Goal: Find specific page/section: Find specific page/section

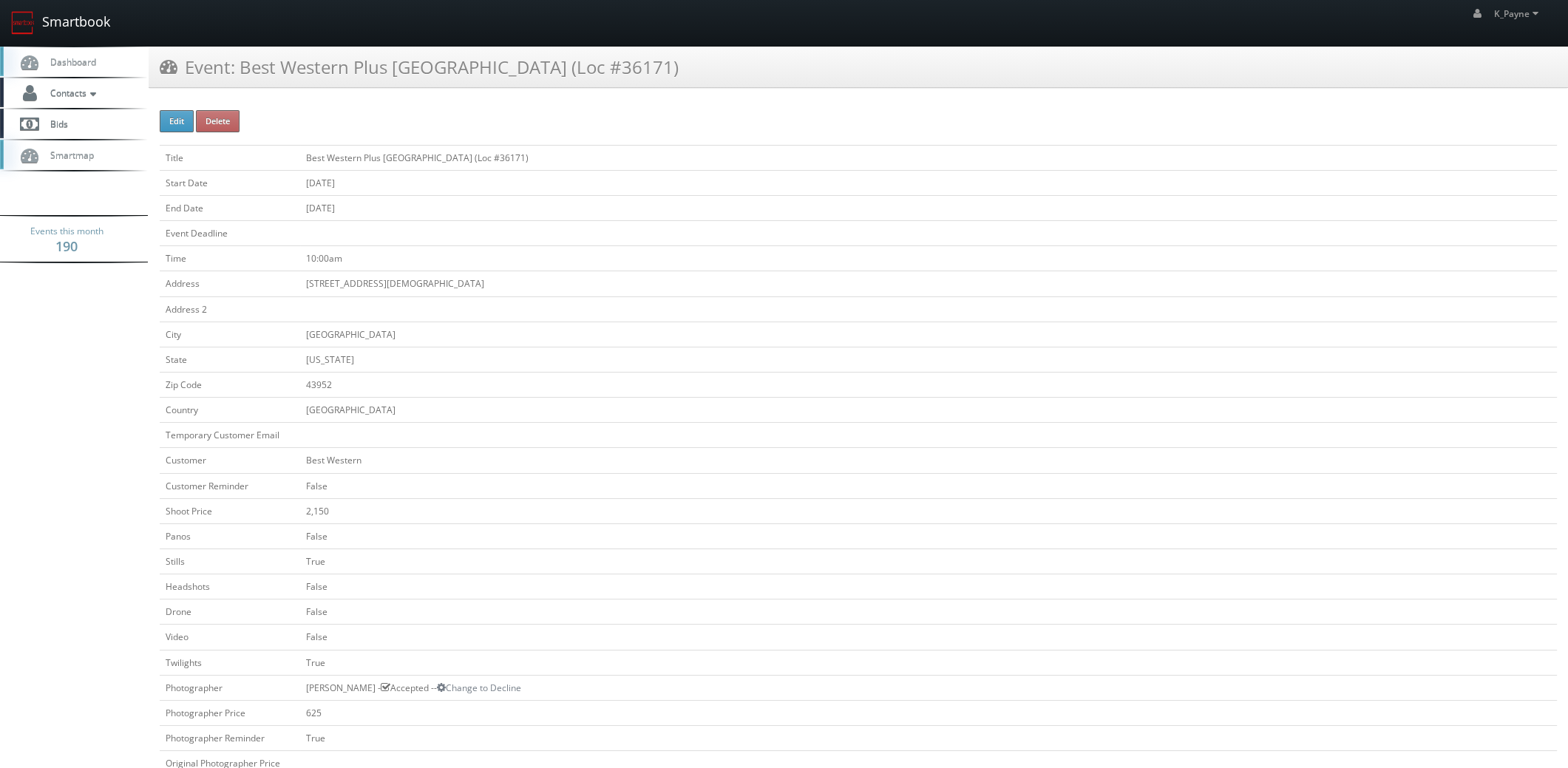
click at [82, 15] on link "Smartbook" at bounding box center [61, 23] width 121 height 46
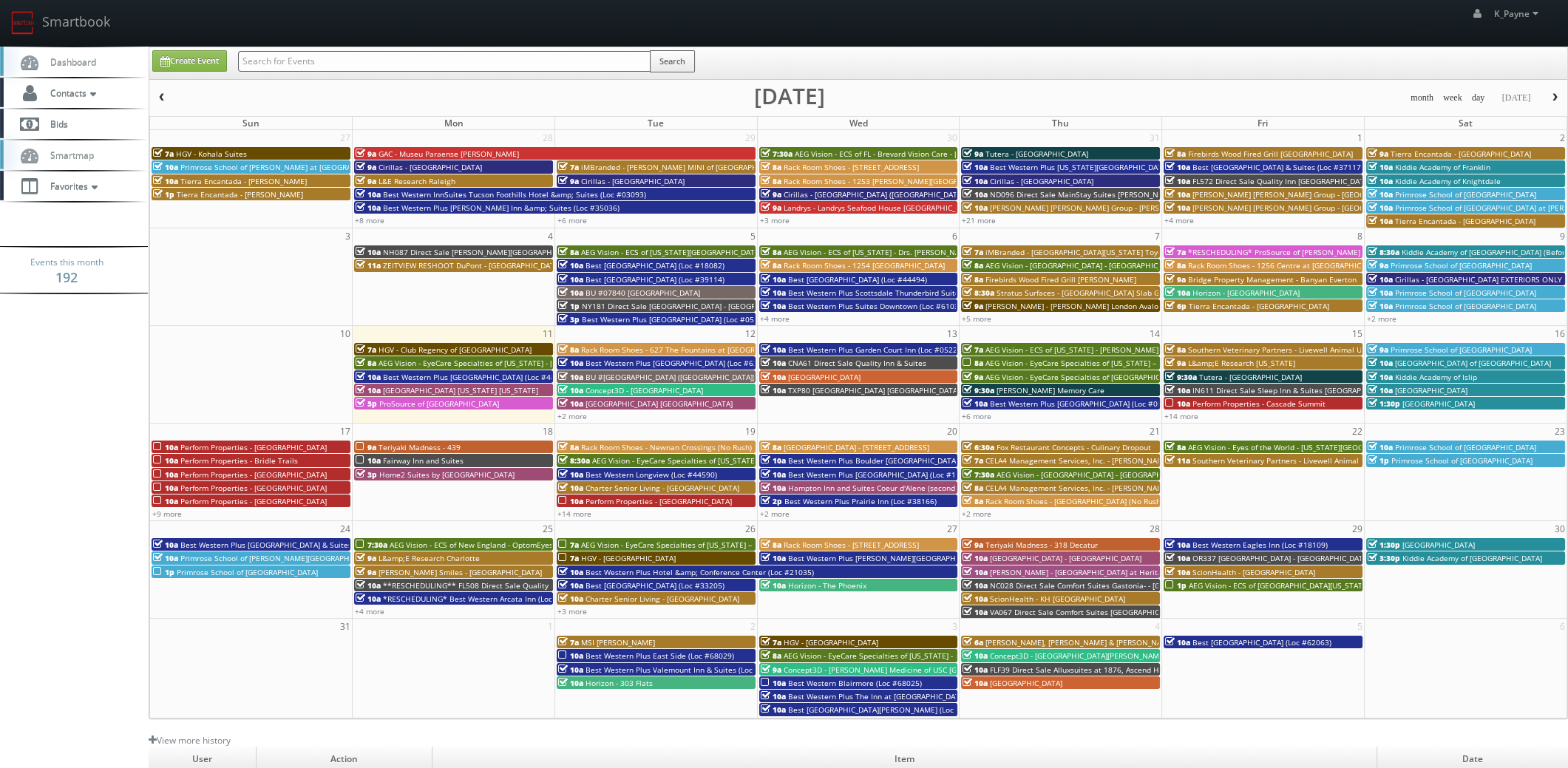
click at [279, 61] on input "text" at bounding box center [445, 61] width 413 height 21
type input "old irving"
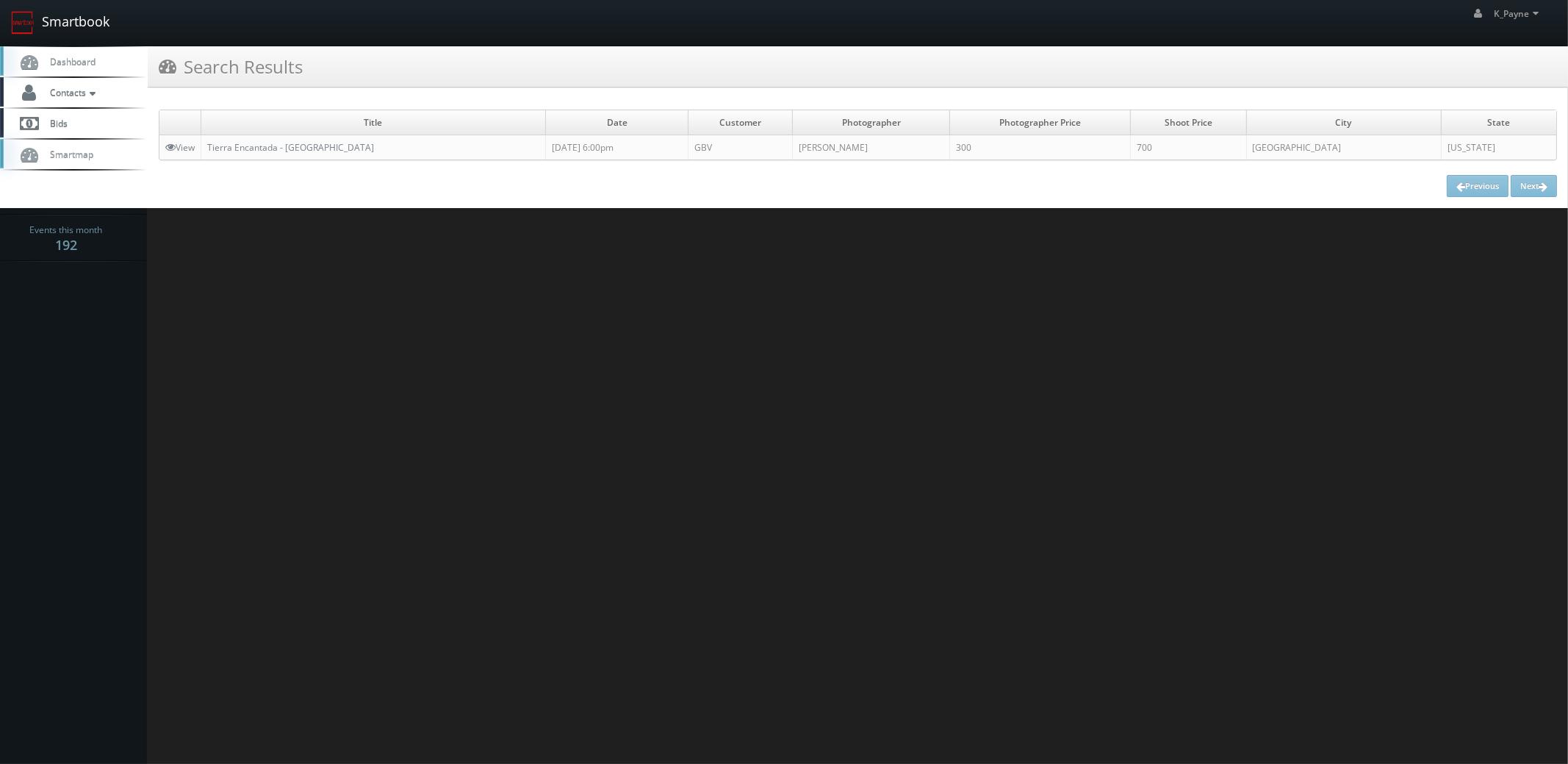
click at [54, 21] on link "Smartbook" at bounding box center [60, 23] width 120 height 46
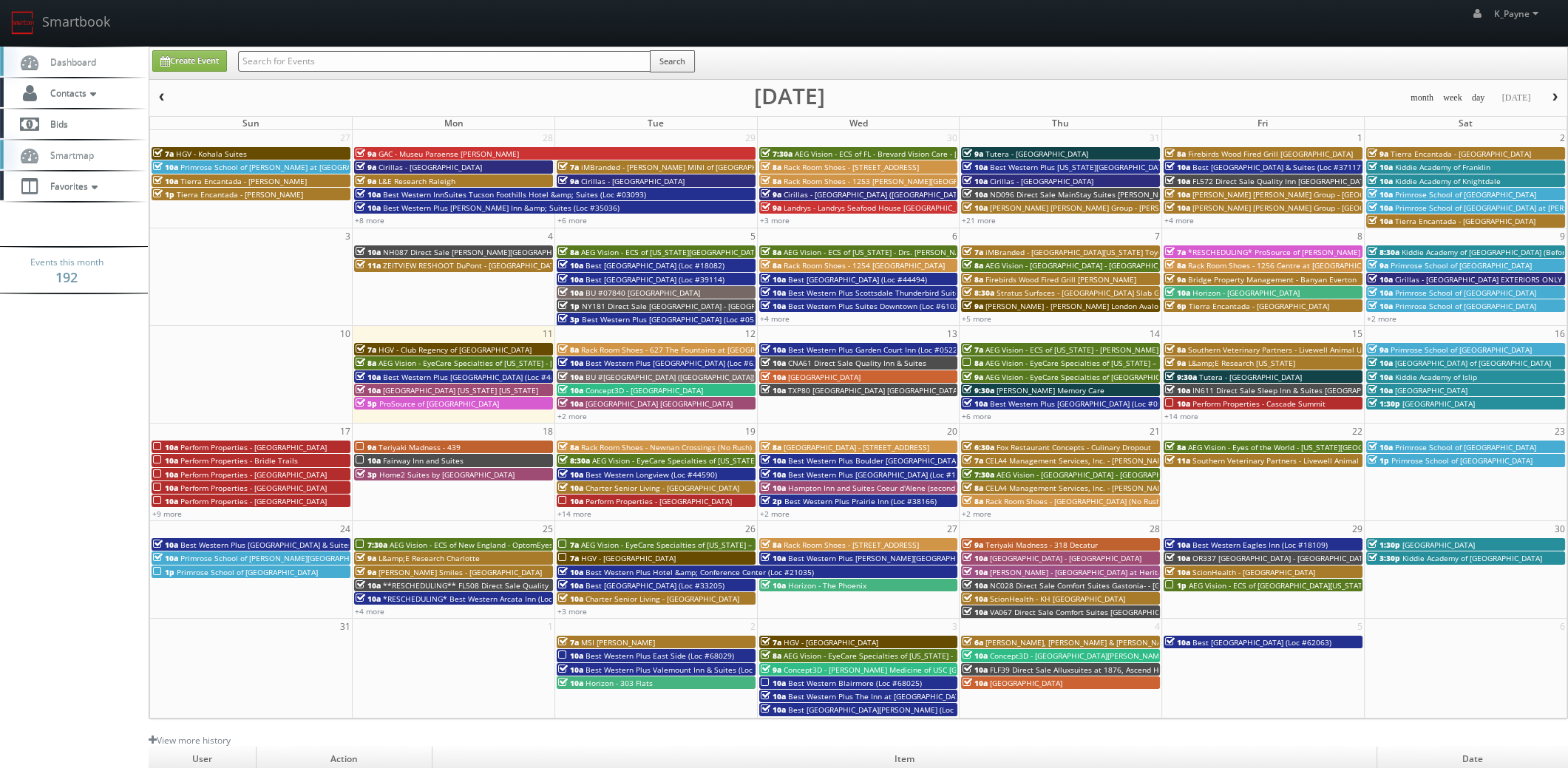
click at [285, 62] on input "text" at bounding box center [445, 61] width 413 height 21
type input "abingdon"
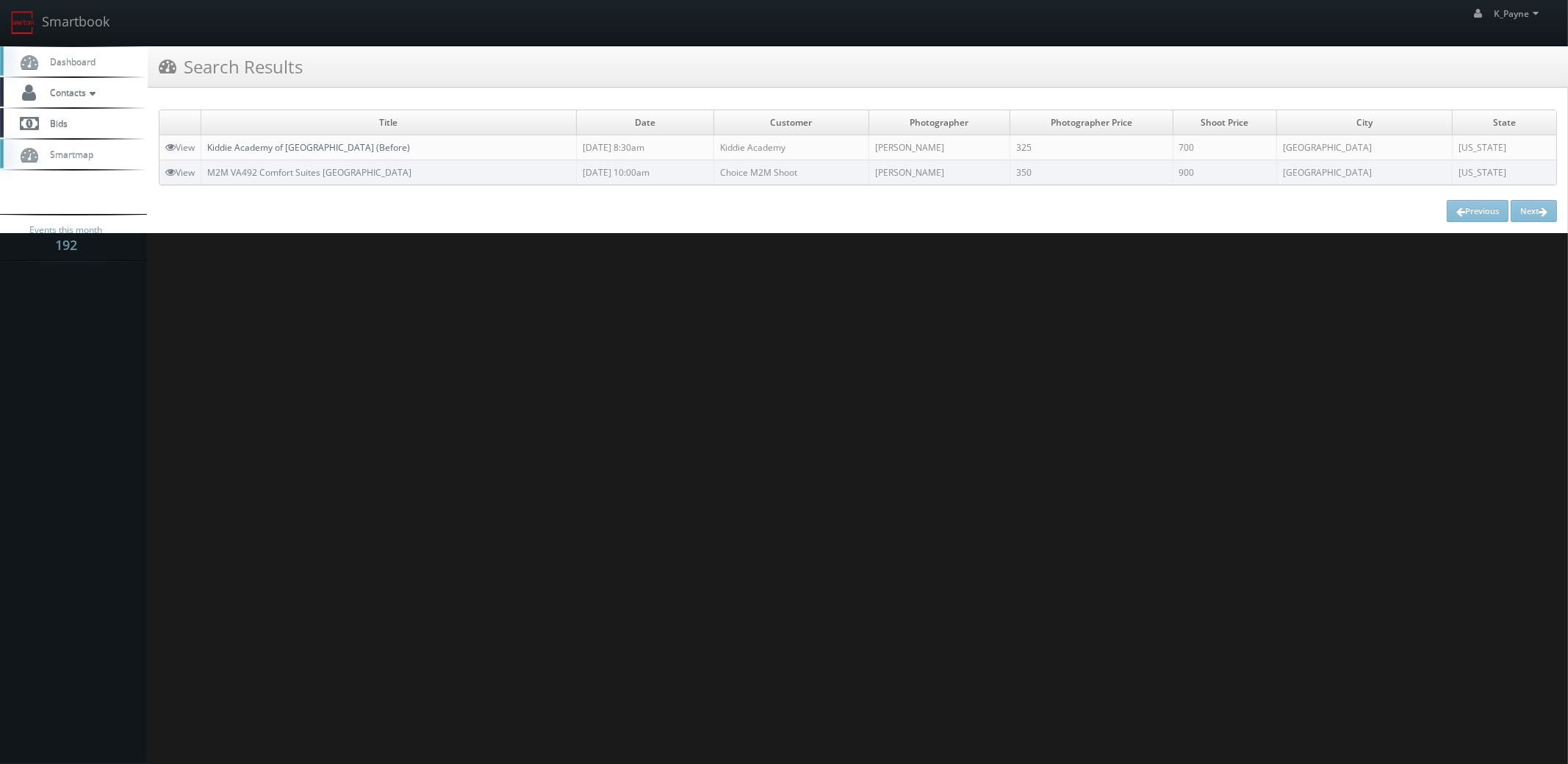
click at [284, 147] on link "Kiddie Academy of [GEOGRAPHIC_DATA] (Before)" at bounding box center [309, 147] width 203 height 13
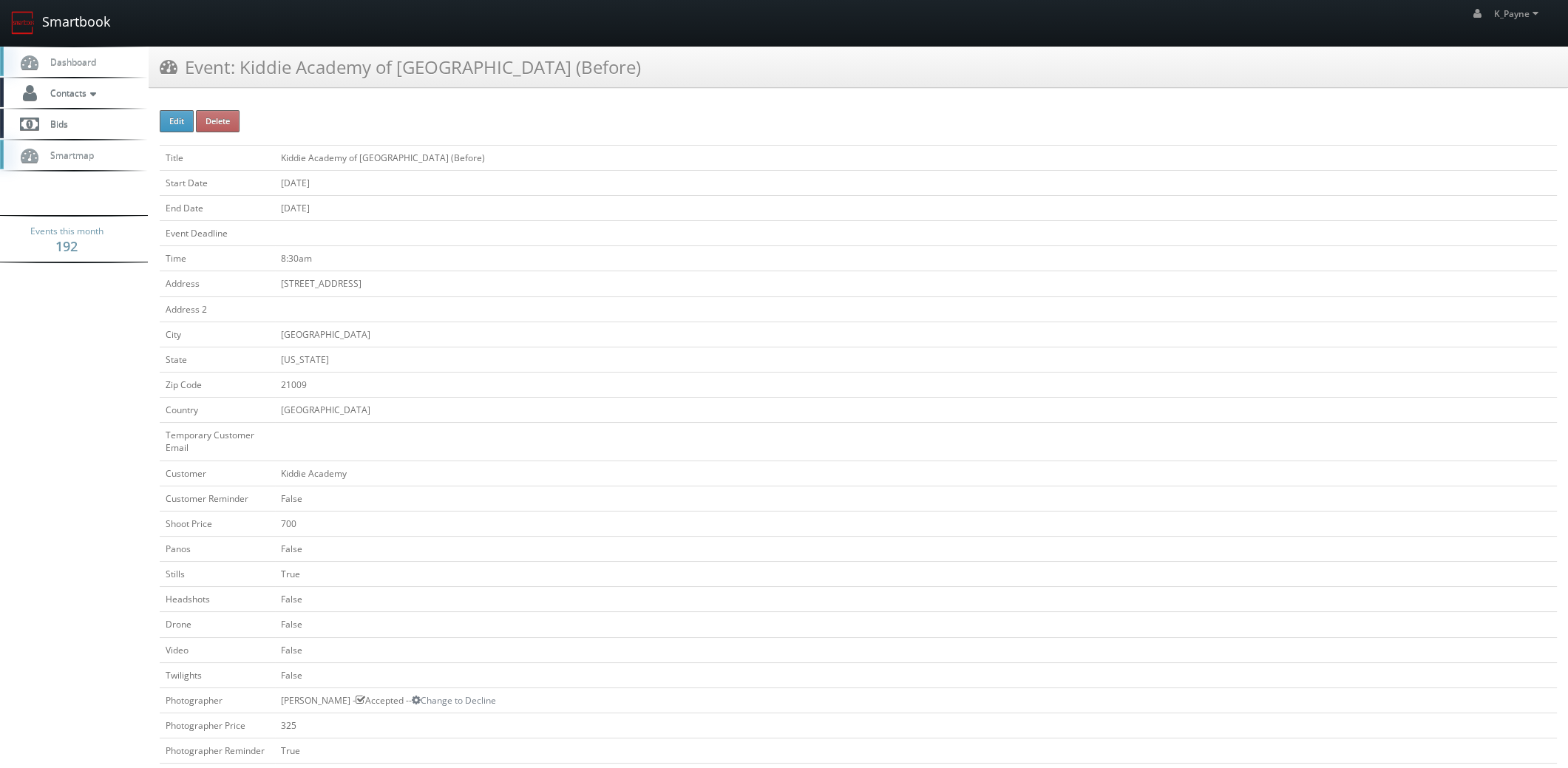
click at [36, 15] on link "Smartbook" at bounding box center [61, 23] width 121 height 46
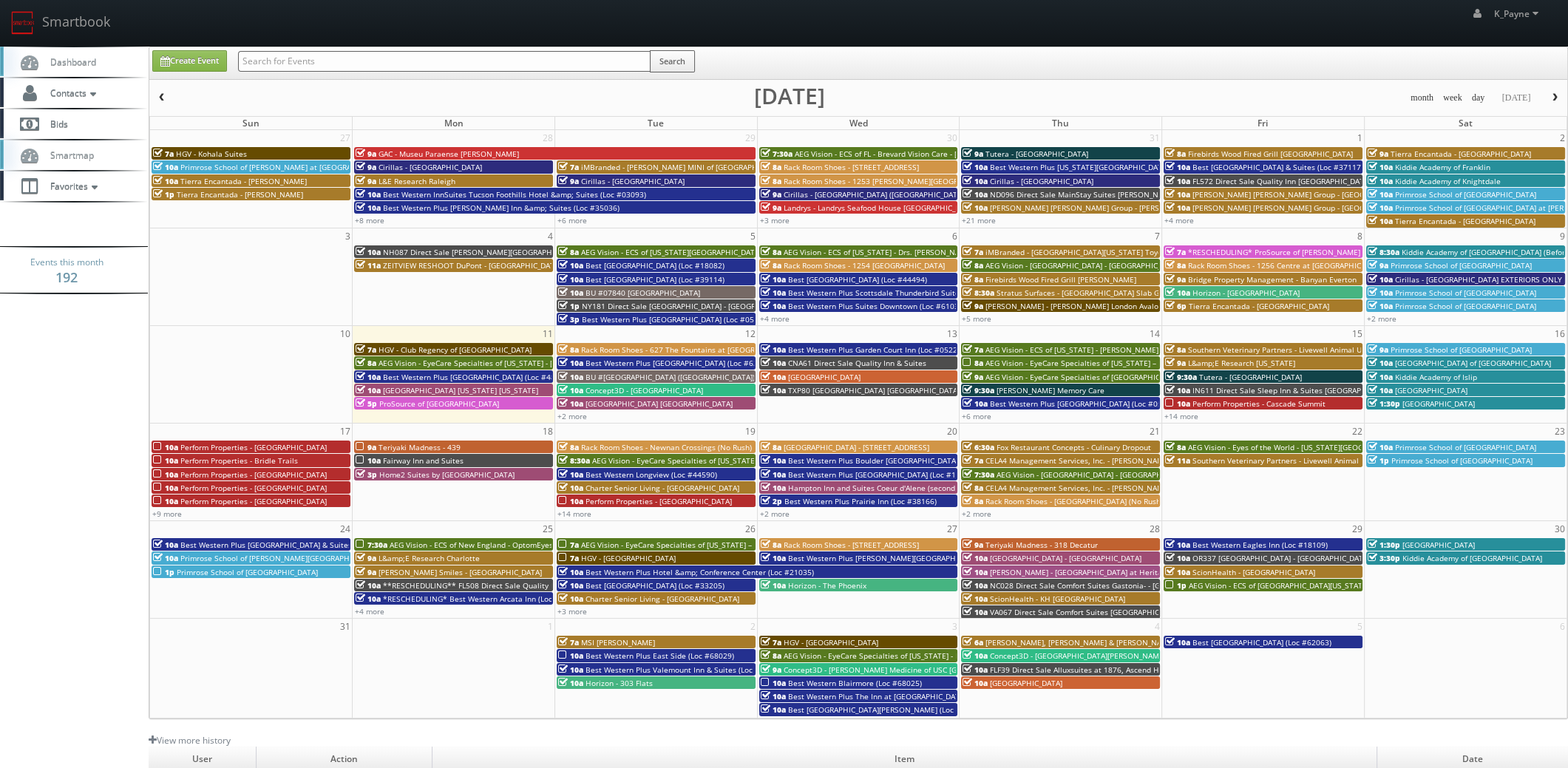
click at [285, 67] on input "text" at bounding box center [445, 61] width 413 height 21
type input "toyota"
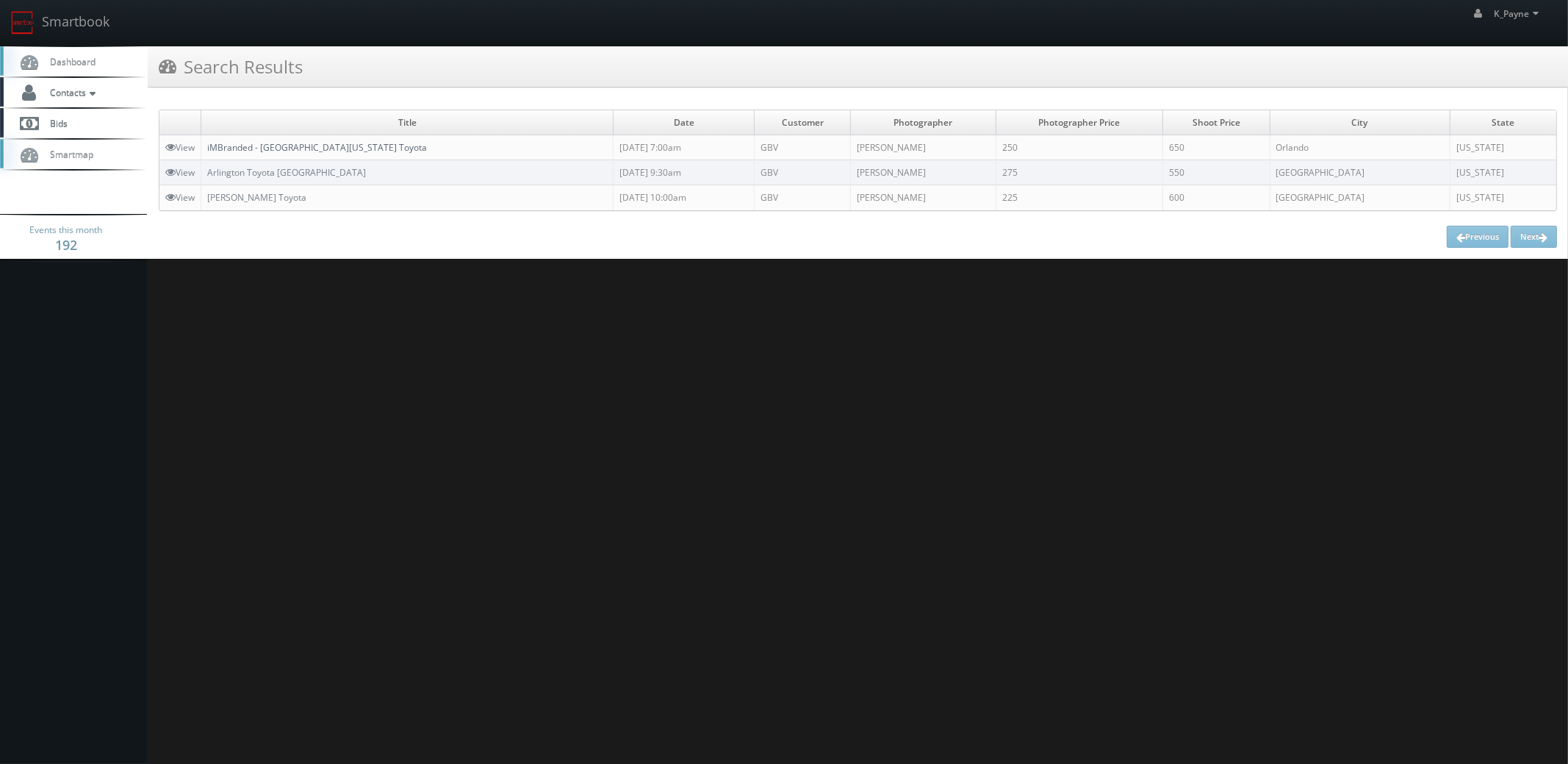
click at [283, 150] on link "iMBranded - [GEOGRAPHIC_DATA][US_STATE] Toyota" at bounding box center [317, 147] width 219 height 13
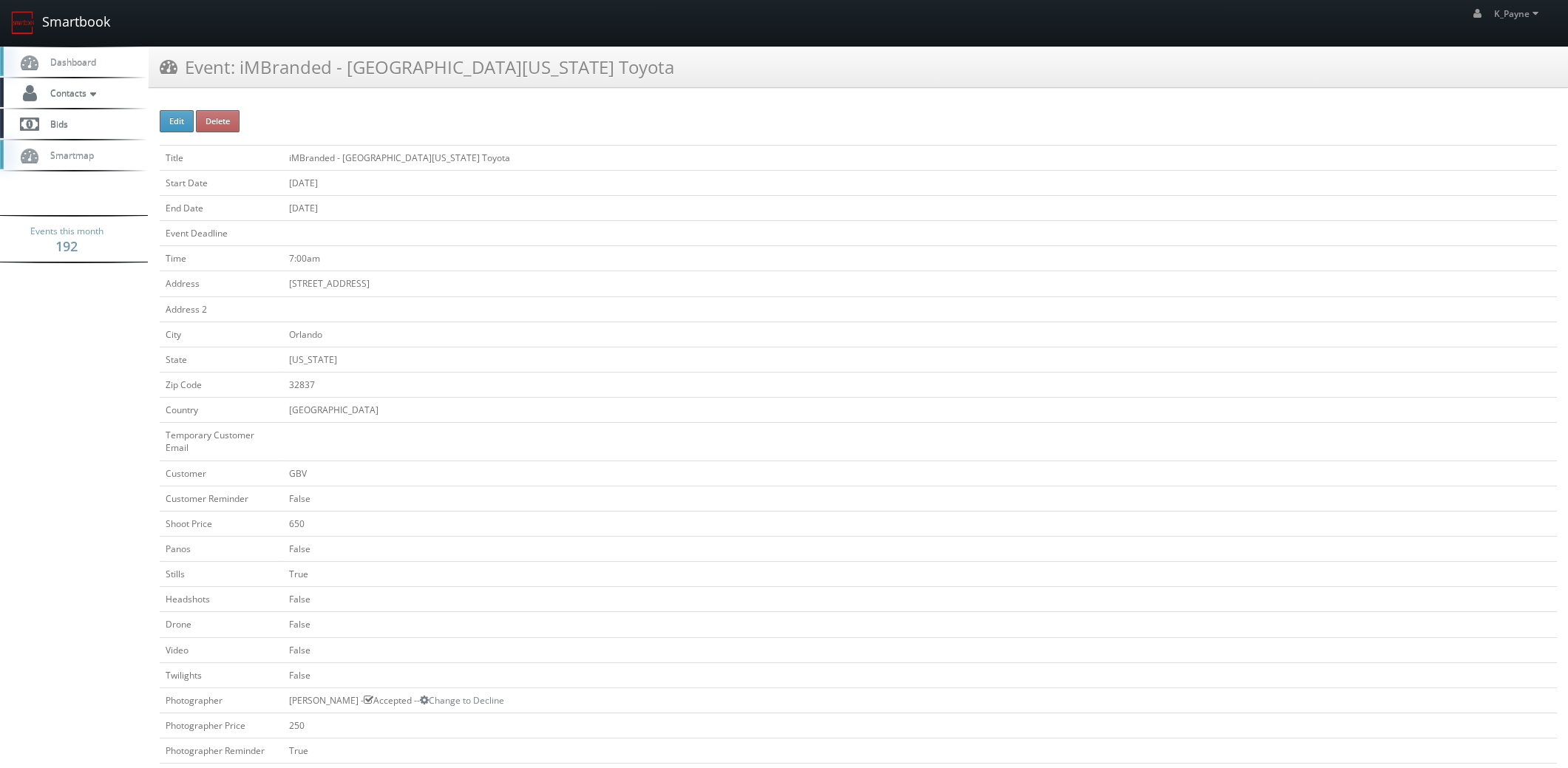
click at [74, 24] on link "Smartbook" at bounding box center [61, 23] width 121 height 46
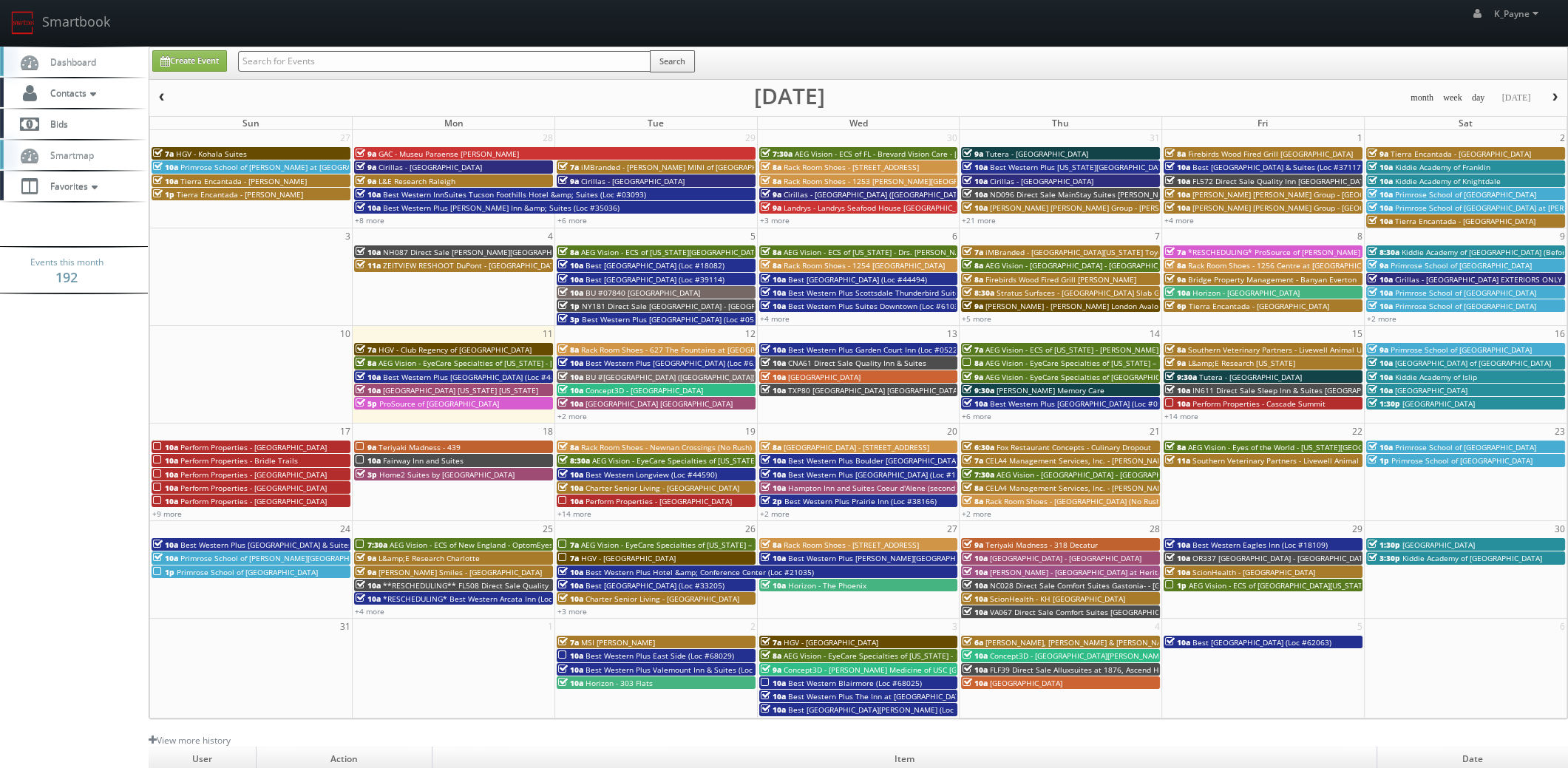
click at [273, 61] on input "text" at bounding box center [445, 61] width 413 height 21
type input "brookhaven"
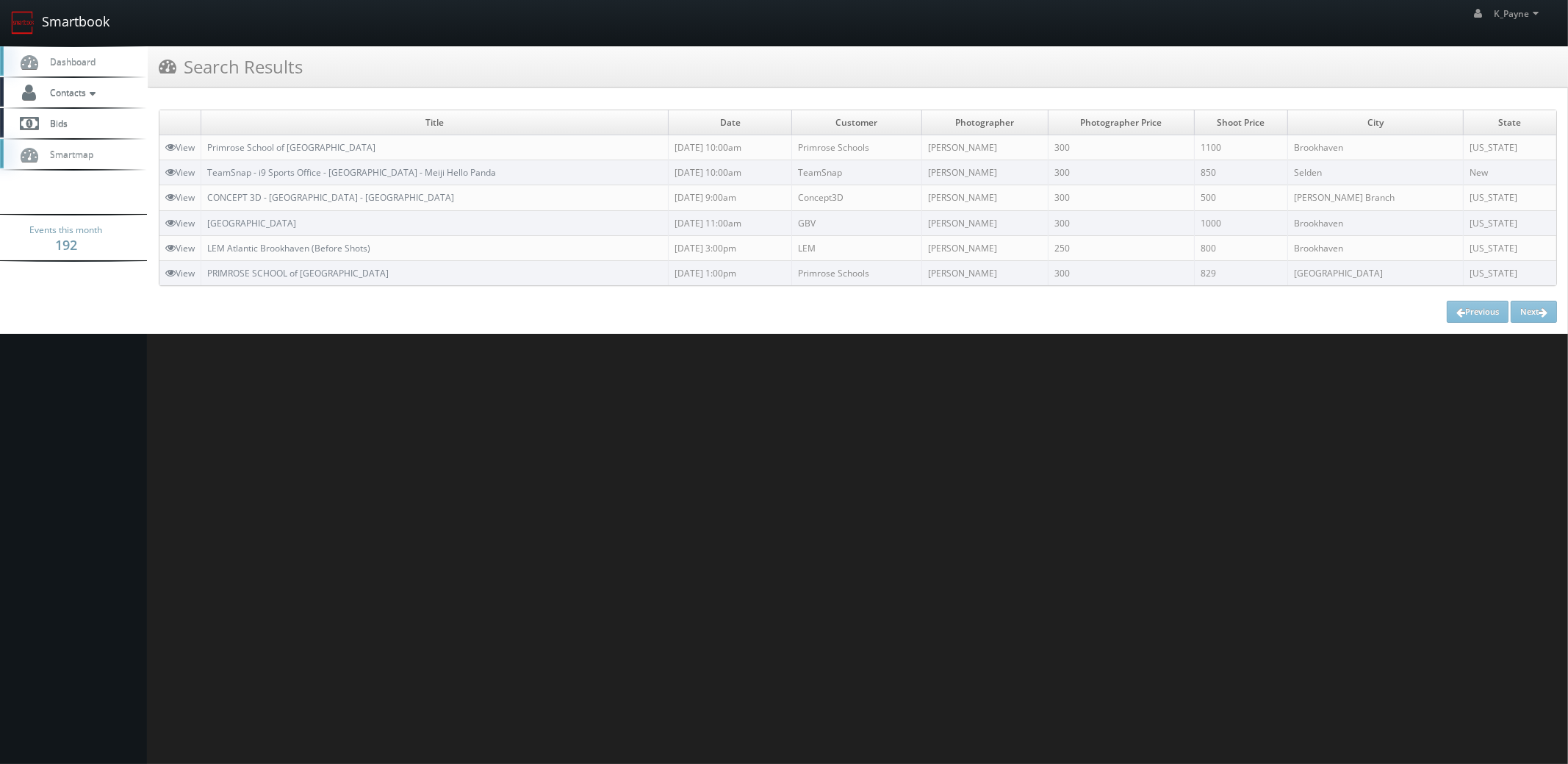
click at [83, 17] on link "Smartbook" at bounding box center [60, 23] width 120 height 46
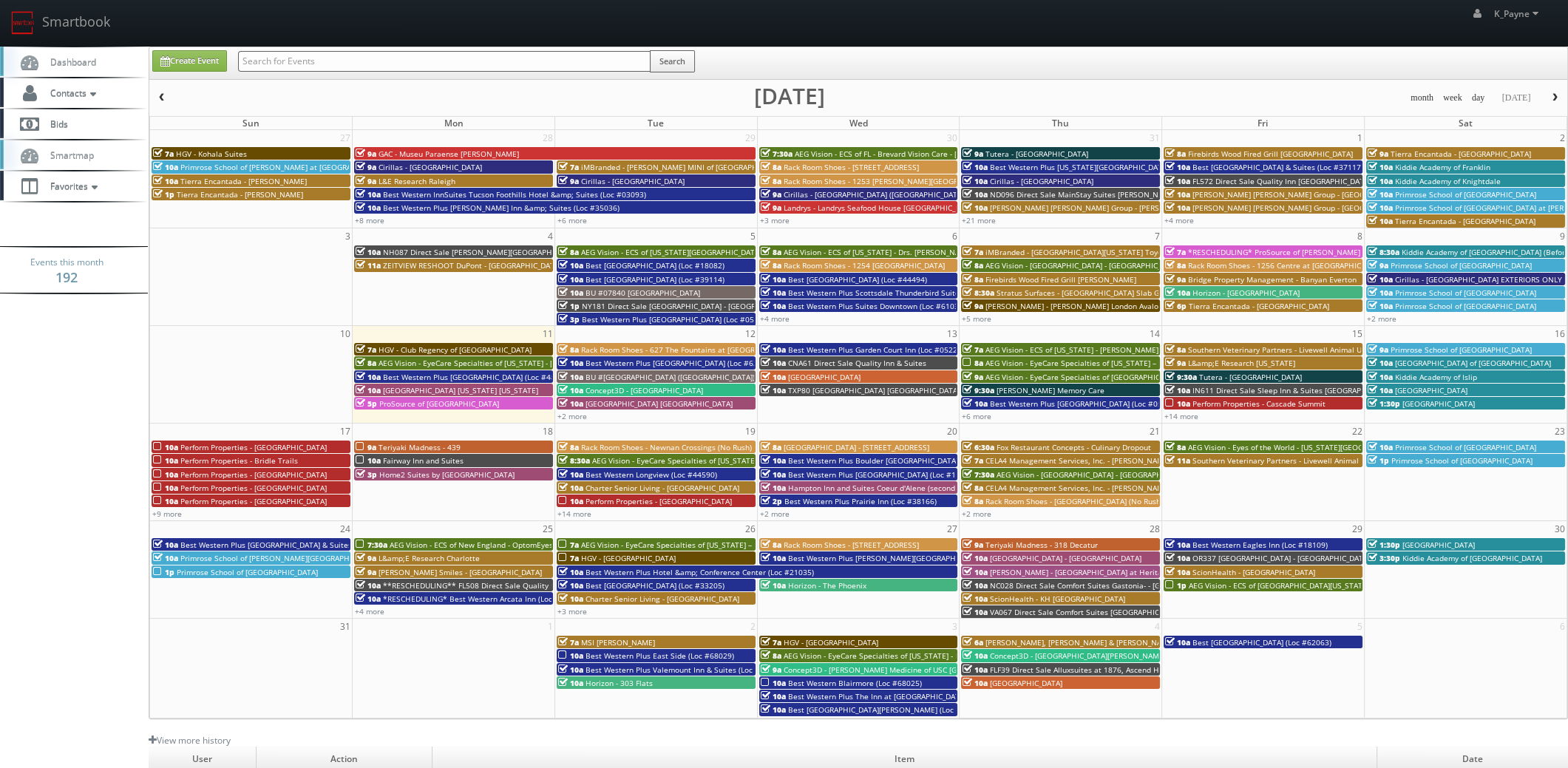
click at [359, 65] on input "text" at bounding box center [445, 61] width 413 height 21
type input "florida"
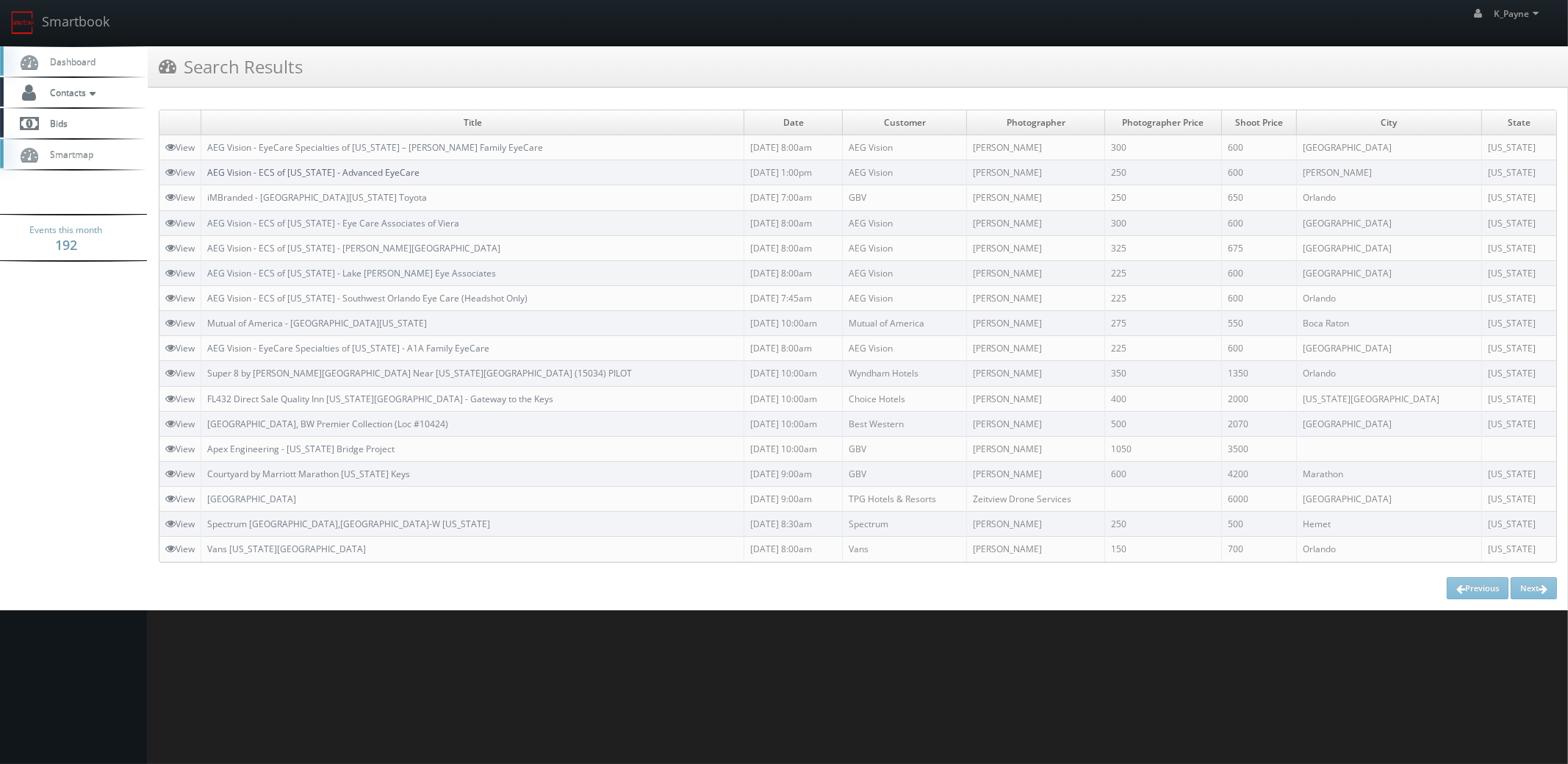
click at [361, 174] on link "AEG Vision - ECS of [US_STATE] - Advanced EyeCare" at bounding box center [314, 173] width 212 height 13
